Goal: Task Accomplishment & Management: Complete application form

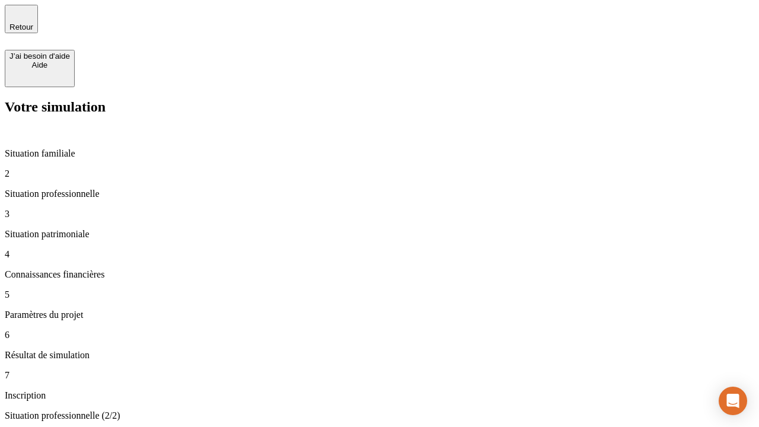
type input "30 000"
type input "0"
type input "1 000"
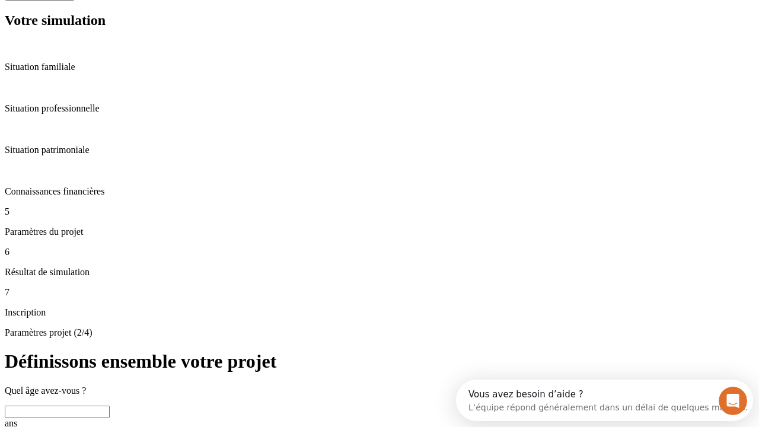
scroll to position [23, 0]
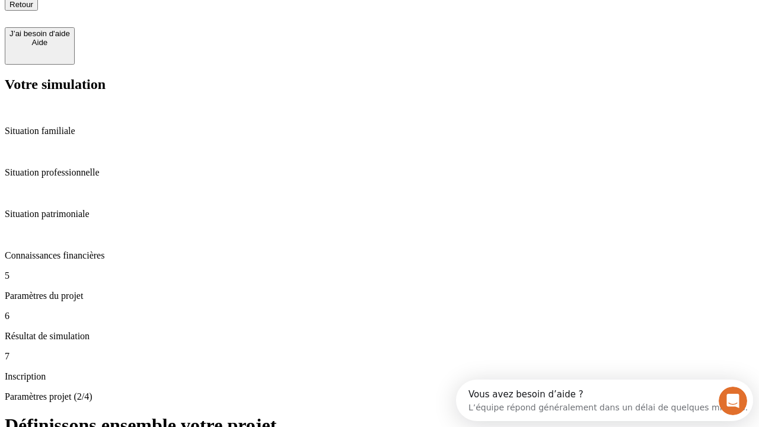
type input "40"
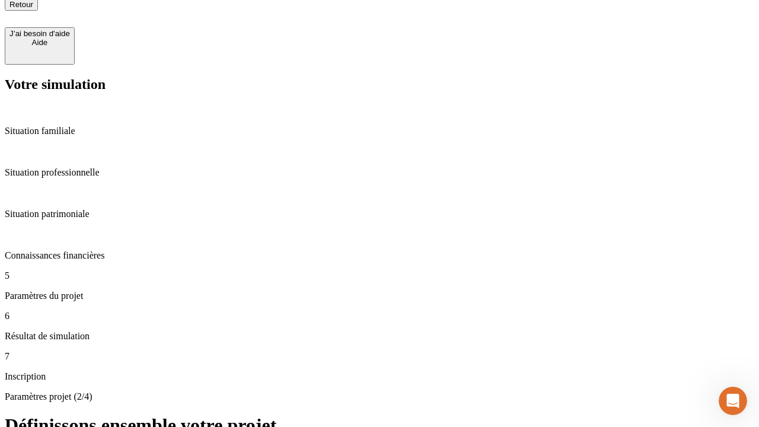
type input "200 000"
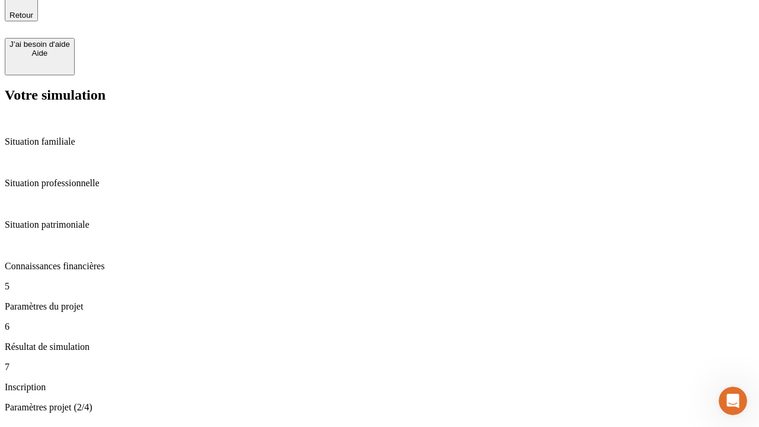
type input "640"
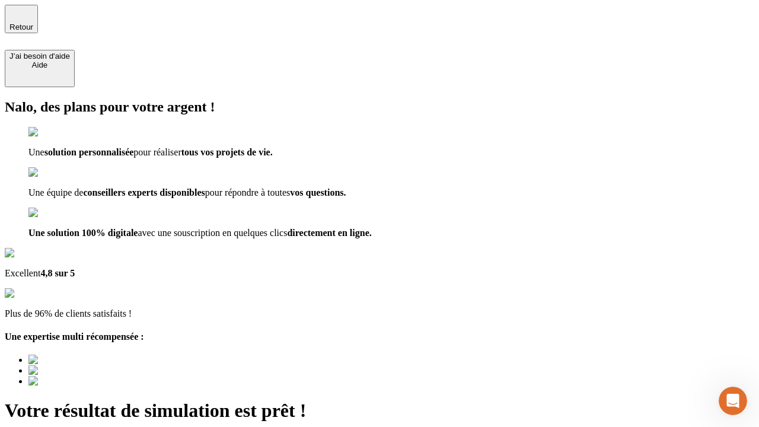
type input "[EMAIL_ADDRESS][DOMAIN_NAME]"
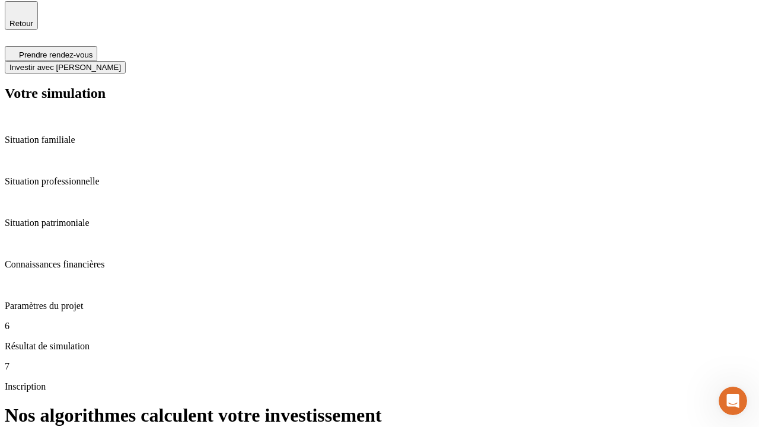
click at [121, 63] on span "Investir avec [PERSON_NAME]" at bounding box center [65, 67] width 112 height 9
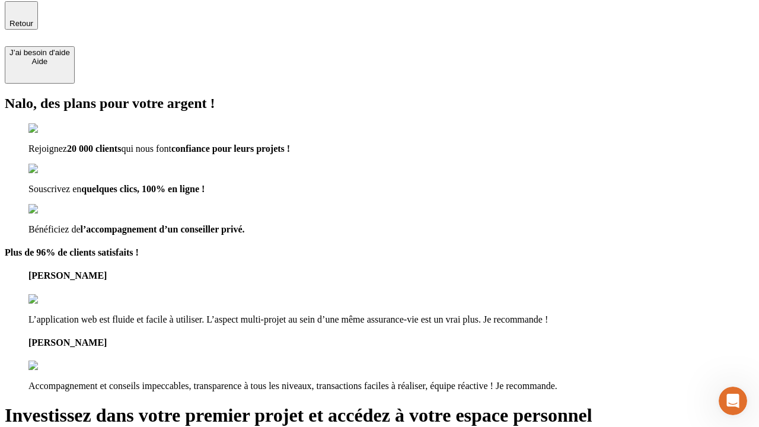
scroll to position [2, 0]
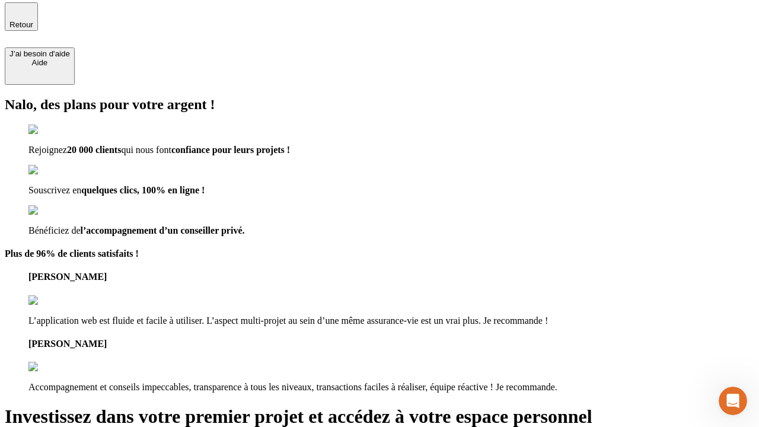
type input "[PERSON_NAME][EMAIL_ADDRESS][DOMAIN_NAME]"
